Goal: Task Accomplishment & Management: Manage account settings

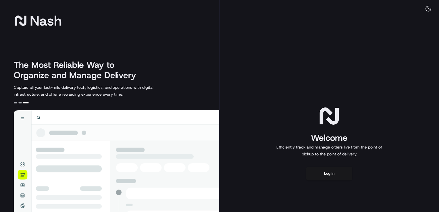
click at [180, 95] on div "The Most Reliable Way to Organize and Manage Delivery Capture all your last-mil…" at bounding box center [117, 79] width 206 height 38
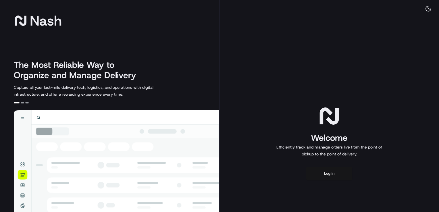
click at [330, 173] on button "Log in" at bounding box center [329, 174] width 46 height 14
